Goal: Task Accomplishment & Management: Use online tool/utility

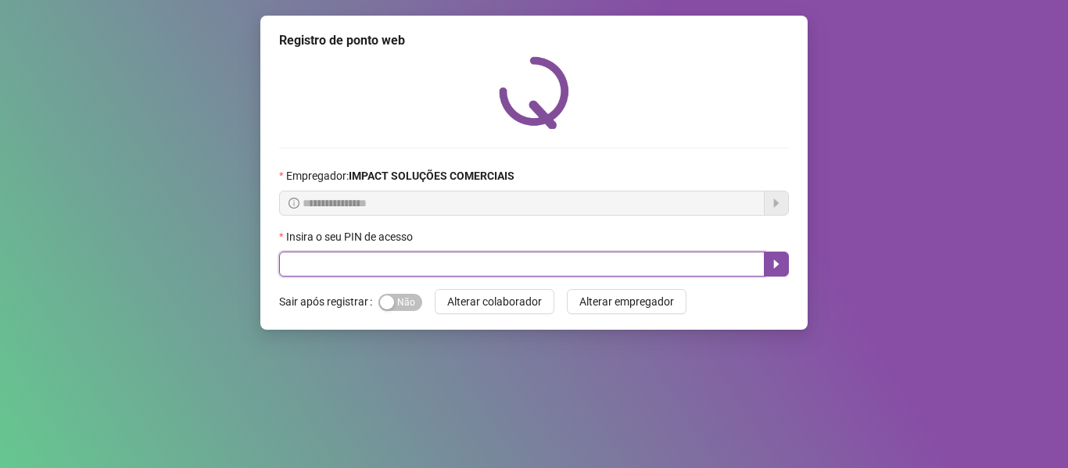
click at [400, 270] on input "text" at bounding box center [521, 264] width 485 height 25
type input "*****"
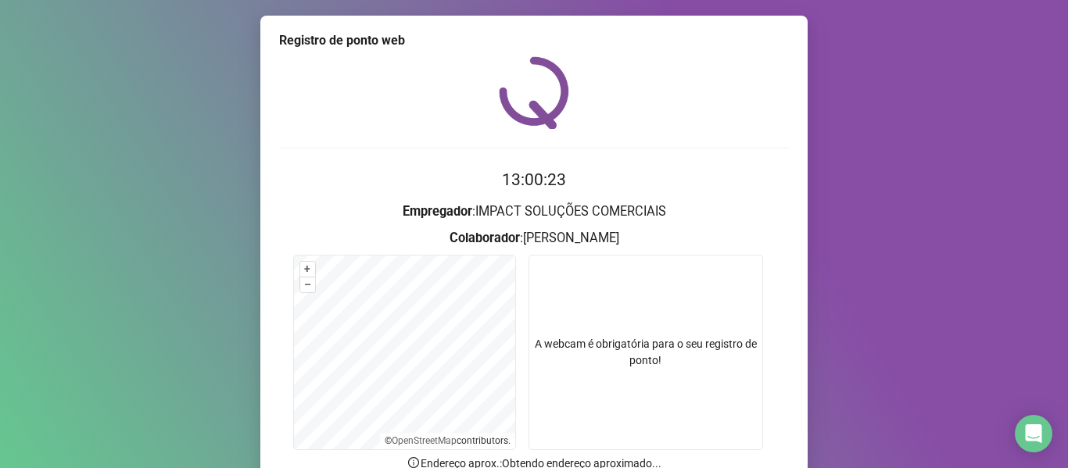
scroll to position [142, 0]
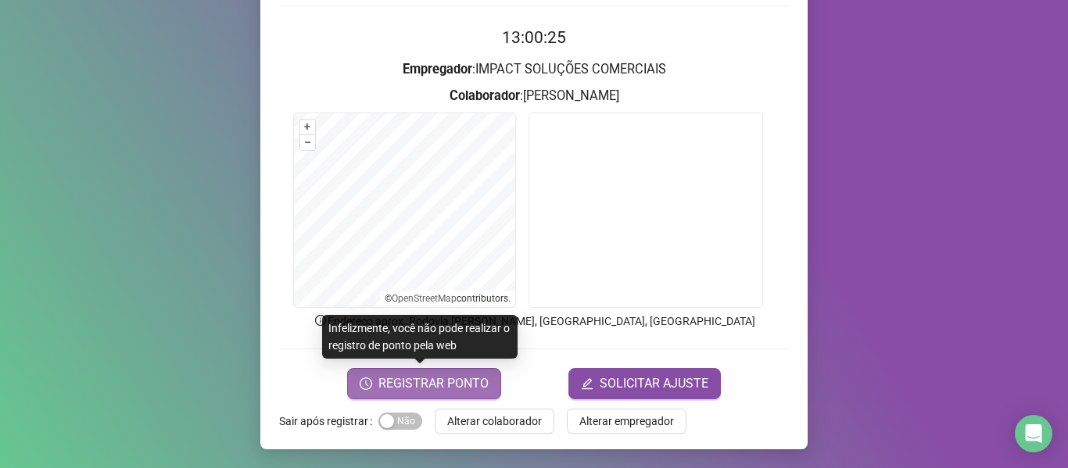
click at [439, 386] on span "REGISTRAR PONTO" at bounding box center [433, 383] width 110 height 19
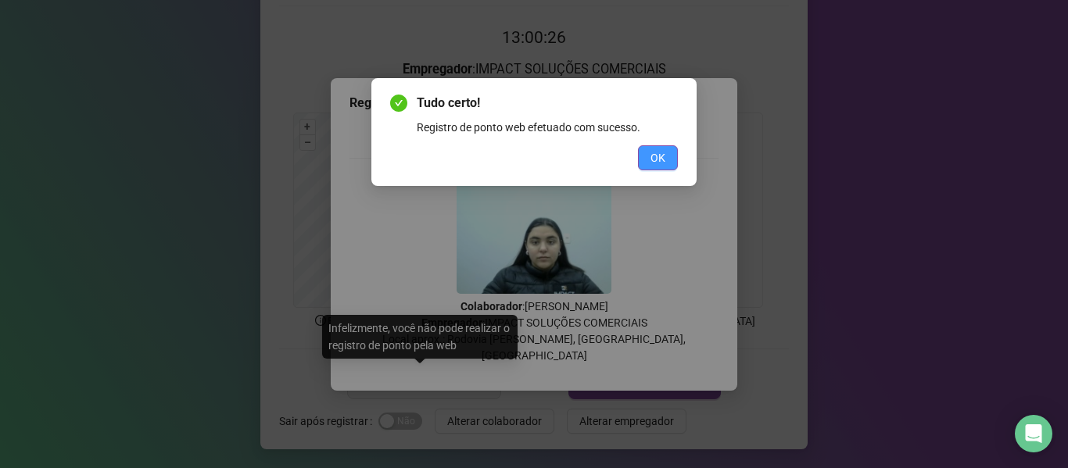
click at [657, 167] on button "OK" at bounding box center [658, 157] width 40 height 25
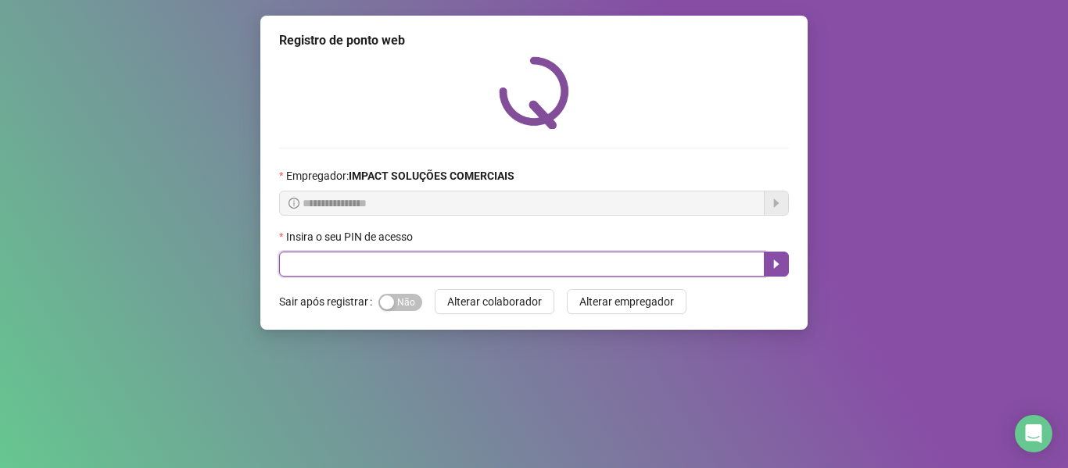
click at [436, 273] on input "text" at bounding box center [521, 264] width 485 height 25
type input "*****"
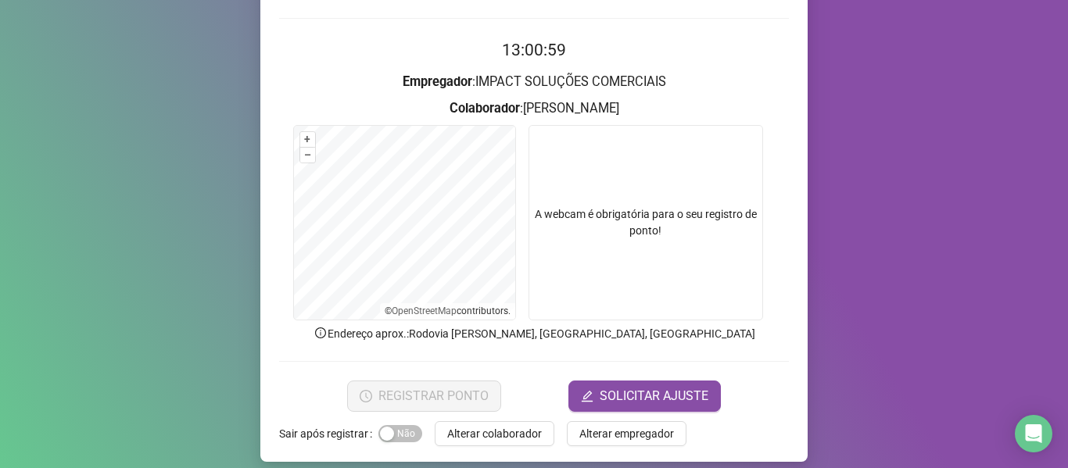
scroll to position [142, 0]
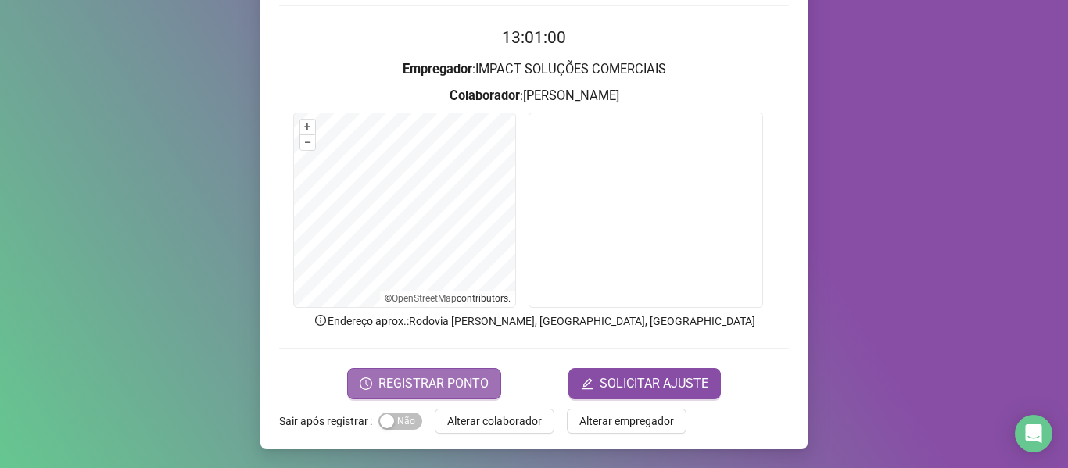
click at [443, 378] on span "REGISTRAR PONTO" at bounding box center [433, 383] width 110 height 19
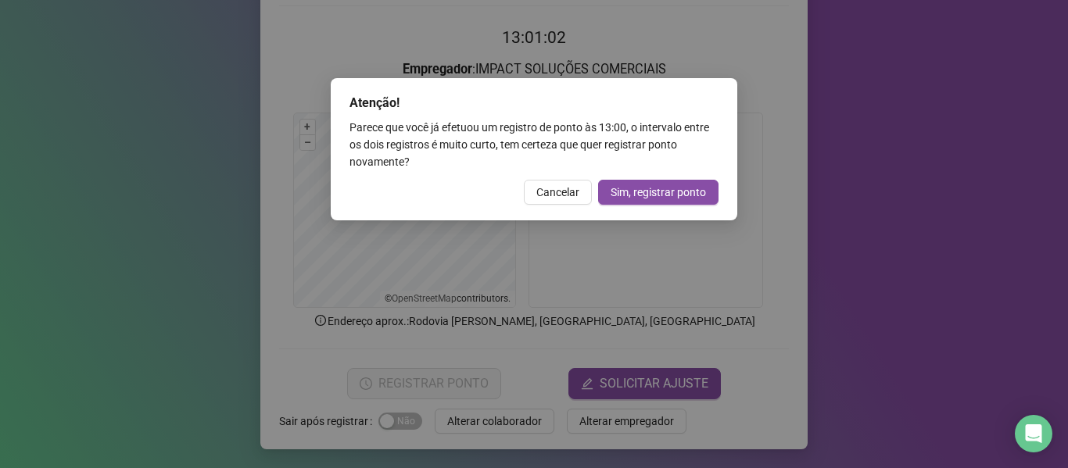
click at [545, 199] on span "Cancelar" at bounding box center [557, 192] width 43 height 17
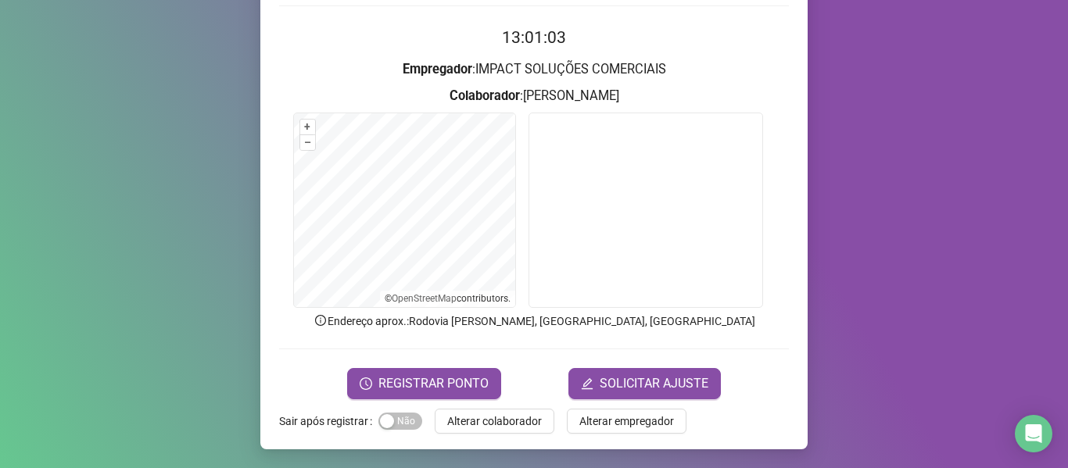
scroll to position [0, 0]
